Goal: Task Accomplishment & Management: Manage account settings

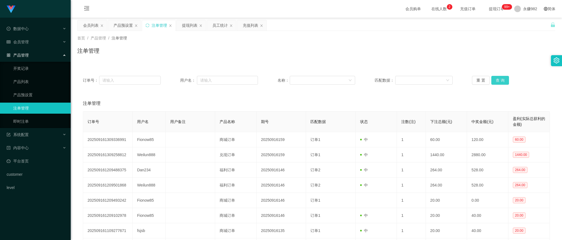
click at [500, 78] on button "查 询" at bounding box center [500, 80] width 18 height 9
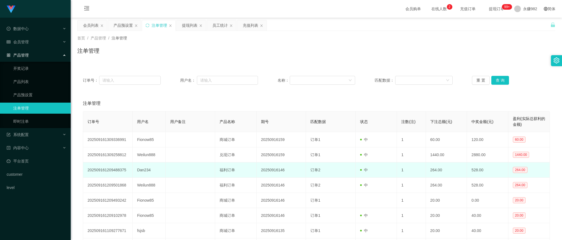
click at [140, 171] on td "Dan234" at bounding box center [149, 170] width 33 height 15
copy td "Dan234"
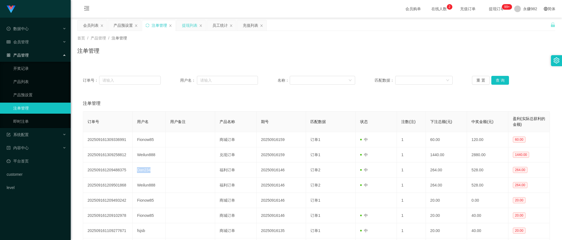
click at [186, 30] on div "提现列表" at bounding box center [189, 25] width 15 height 10
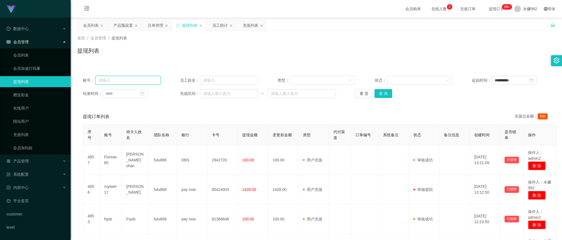
drag, startPoint x: 130, startPoint y: 81, endPoint x: 184, endPoint y: 85, distance: 54.5
click at [130, 81] on input "text" at bounding box center [127, 80] width 65 height 9
paste input "Dan234"
click at [380, 94] on button "查 询" at bounding box center [383, 93] width 18 height 9
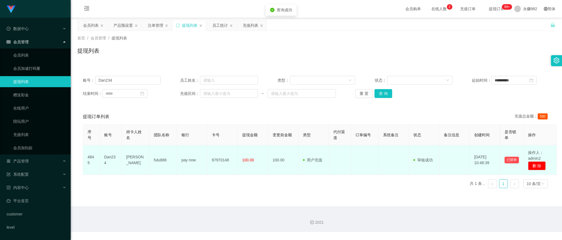
click at [134, 160] on td "[PERSON_NAME]" at bounding box center [136, 161] width 28 height 30
copy td "[PERSON_NAME]"
click at [346, 166] on td at bounding box center [340, 161] width 22 height 30
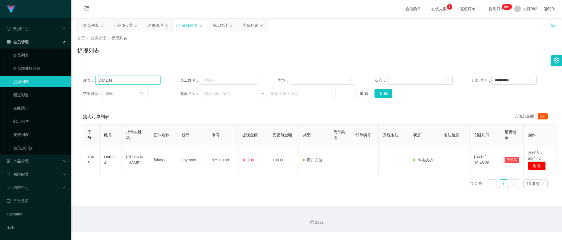
click at [126, 82] on input "Dan234" at bounding box center [127, 80] width 65 height 9
paste input "Weilun888"
type input "Weilun888"
drag, startPoint x: 385, startPoint y: 93, endPoint x: 286, endPoint y: 120, distance: 102.1
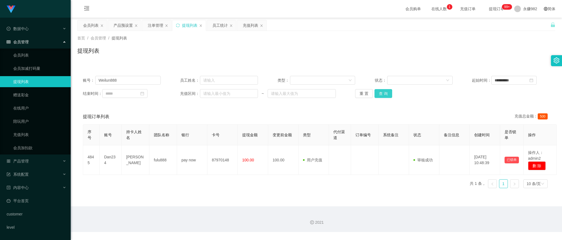
click at [385, 93] on button "查 询" at bounding box center [383, 93] width 18 height 9
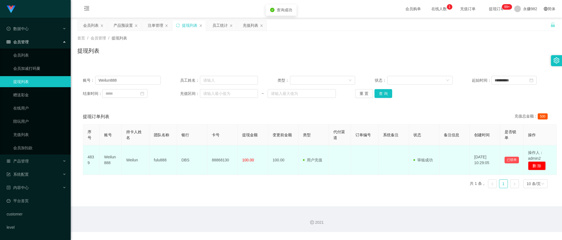
click at [217, 159] on td "88868130" at bounding box center [222, 161] width 30 height 30
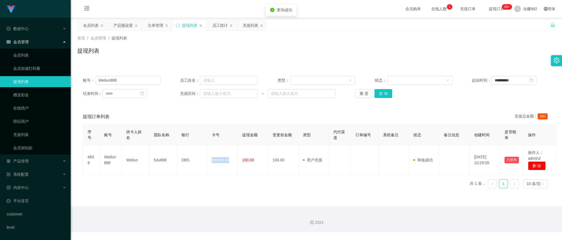
copy td "88868130"
click at [385, 94] on button "查 询" at bounding box center [383, 93] width 18 height 9
click at [252, 27] on div "充值列表" at bounding box center [250, 25] width 15 height 10
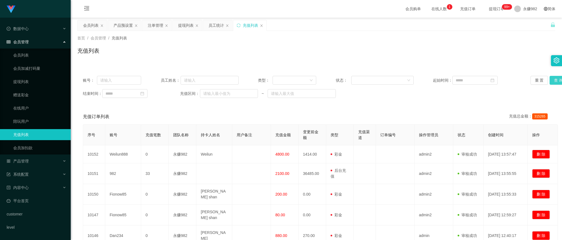
click at [550, 78] on button "查 询" at bounding box center [558, 80] width 18 height 9
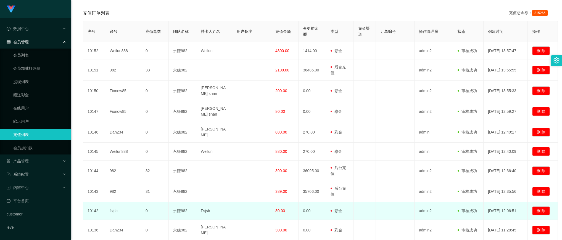
scroll to position [137, 0]
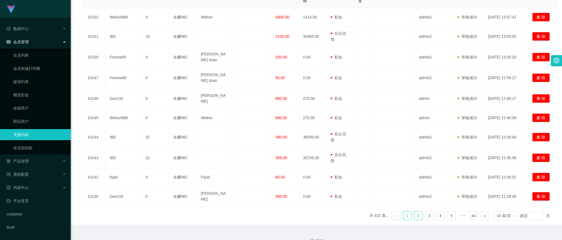
click at [414, 212] on link "2" at bounding box center [418, 216] width 8 height 8
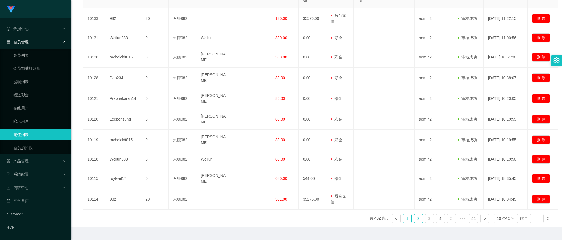
click at [403, 215] on link "1" at bounding box center [407, 219] width 8 height 8
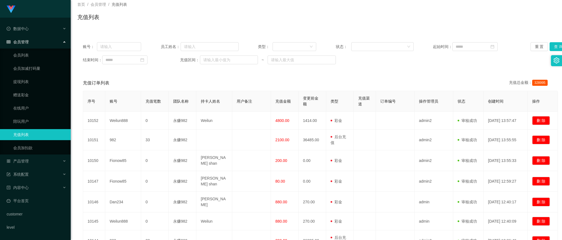
scroll to position [0, 0]
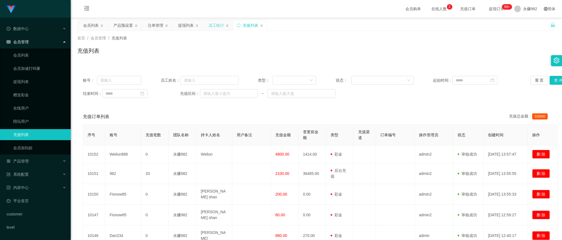
click at [215, 24] on div "员工统计" at bounding box center [215, 25] width 15 height 10
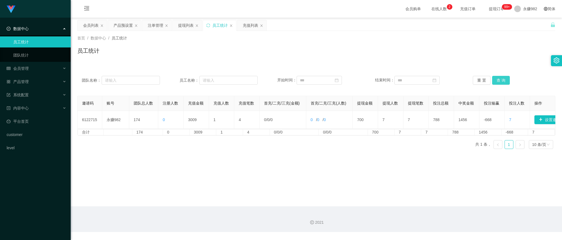
click at [496, 79] on button "查 询" at bounding box center [501, 80] width 18 height 9
click at [92, 25] on div "会员列表" at bounding box center [90, 25] width 15 height 10
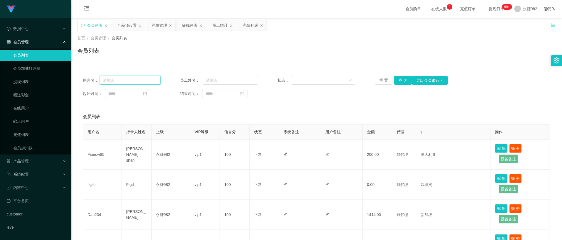
click at [137, 79] on input "text" at bounding box center [130, 80] width 61 height 9
paste input "rachelcldt815"
type input "rachelcldt815"
click at [398, 79] on button "查 询" at bounding box center [403, 80] width 18 height 9
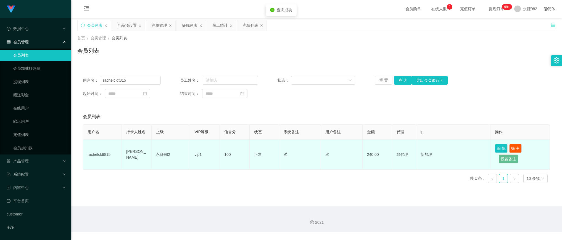
click at [139, 154] on td "[PERSON_NAME]" at bounding box center [137, 155] width 30 height 30
copy td "[PERSON_NAME]"
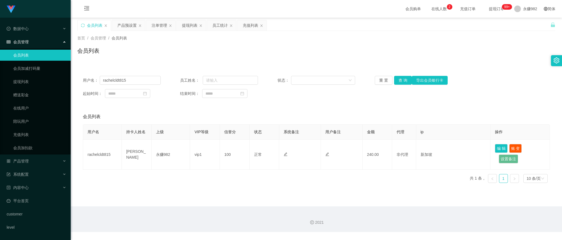
drag, startPoint x: 276, startPoint y: 60, endPoint x: 297, endPoint y: 65, distance: 22.4
click at [276, 60] on div "首页 / 会员管理 / 会员列表 / 会员列表" at bounding box center [316, 47] width 491 height 33
click at [401, 81] on button "查 询" at bounding box center [403, 80] width 18 height 9
